Goal: Use online tool/utility: Use online tool/utility

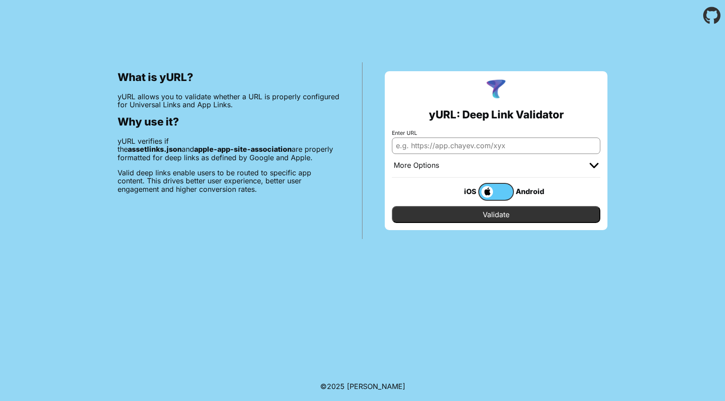
click at [451, 147] on input "Enter URL" at bounding box center [496, 146] width 208 height 16
click at [436, 146] on input "https://melloha.com" at bounding box center [496, 146] width 208 height 16
click at [506, 150] on input "[URL][DOMAIN_NAME]" at bounding box center [496, 146] width 208 height 16
type input "[URL][DOMAIN_NAME]"
click at [490, 218] on input "Validate" at bounding box center [496, 214] width 208 height 17
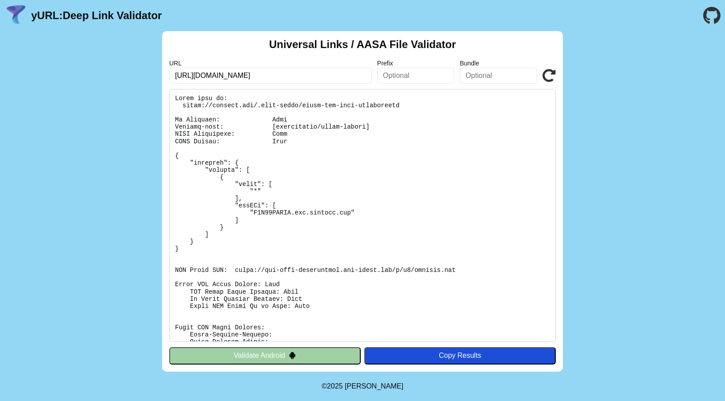
click at [302, 355] on button "Validate Android" at bounding box center [265, 355] width 192 height 17
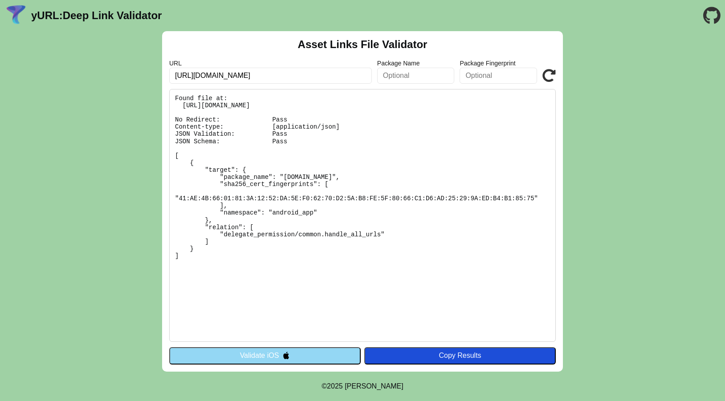
click at [302, 355] on button "Validate iOS" at bounding box center [265, 355] width 192 height 17
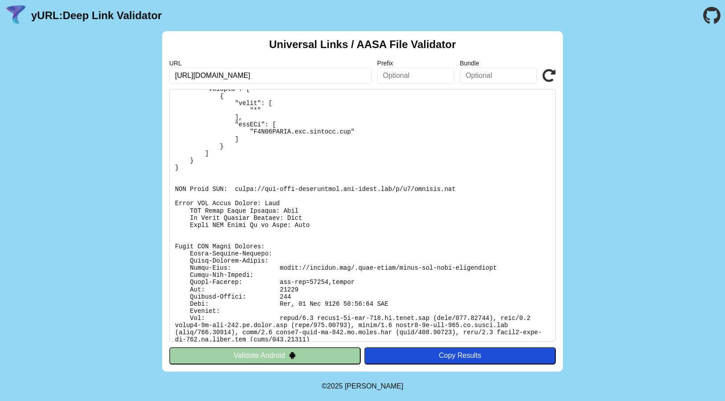
scroll to position [88, 0]
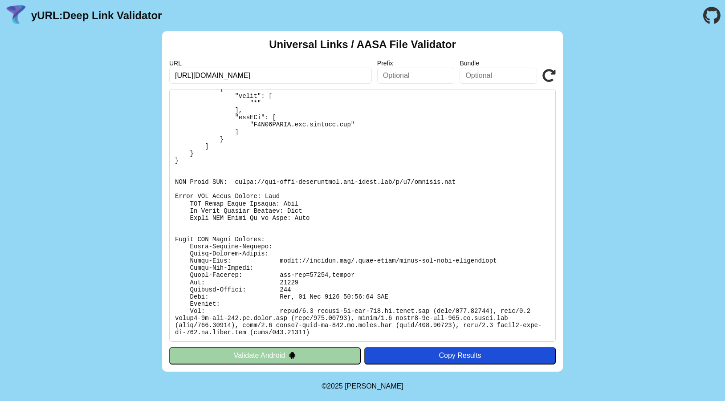
click at [121, 35] on div "Universal Links / AASA File Validator URL [URL][DOMAIN_NAME] Prefix Bundle Vali…" at bounding box center [362, 201] width 725 height 341
